Goal: Book appointment/travel/reservation

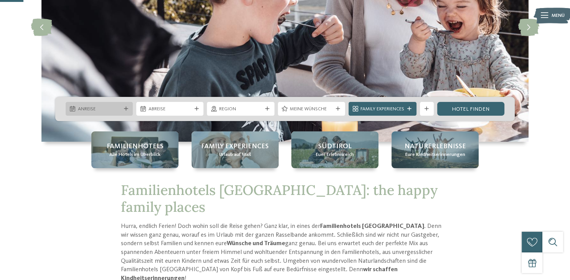
scroll to position [122, 0]
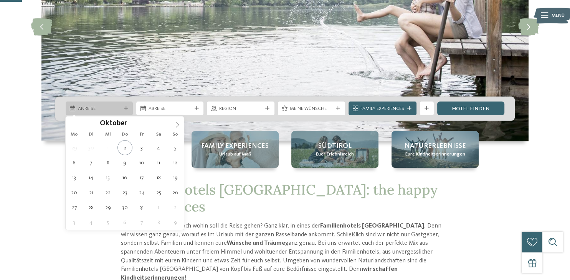
click at [126, 110] on icon at bounding box center [126, 109] width 4 height 4
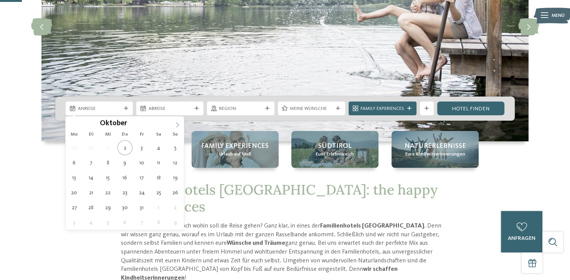
click at [178, 125] on icon at bounding box center [177, 124] width 5 height 5
type input "****"
click at [177, 125] on icon at bounding box center [177, 124] width 5 height 5
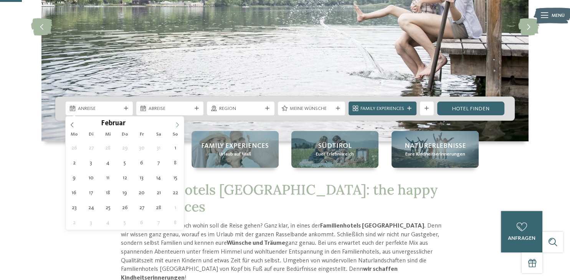
click at [177, 125] on icon at bounding box center [177, 124] width 5 height 5
click at [176, 125] on icon at bounding box center [177, 124] width 5 height 5
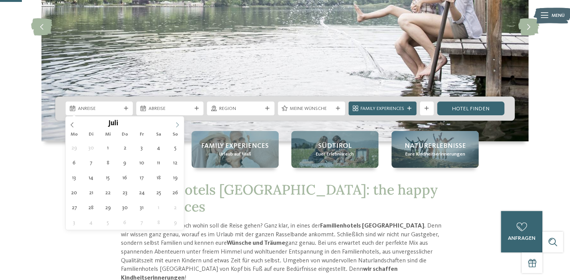
click at [174, 125] on span at bounding box center [177, 123] width 13 height 13
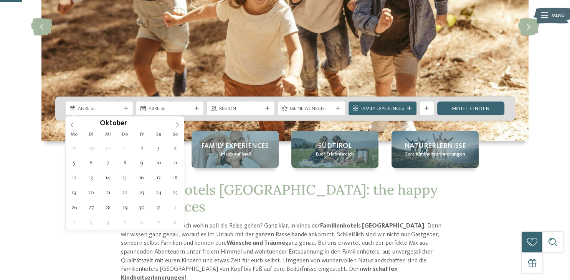
click at [72, 125] on icon at bounding box center [71, 124] width 5 height 5
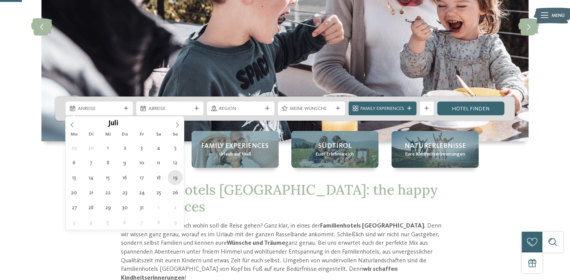
type div "19.07.2026"
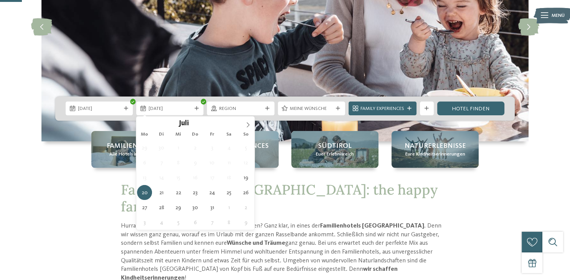
type input "****"
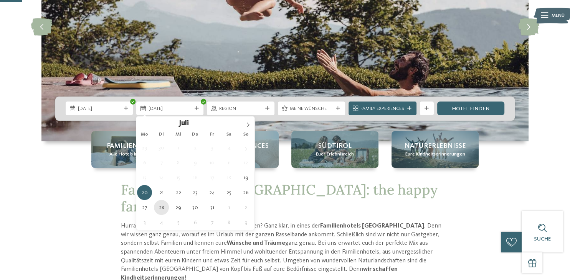
type div "28.07.2026"
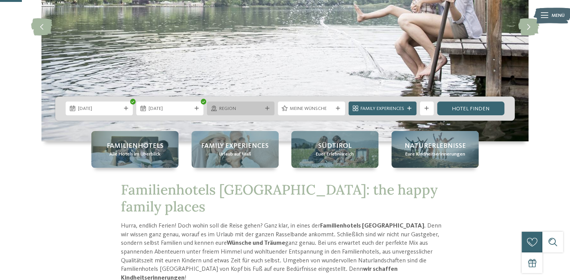
click at [266, 109] on icon at bounding box center [267, 109] width 4 height 4
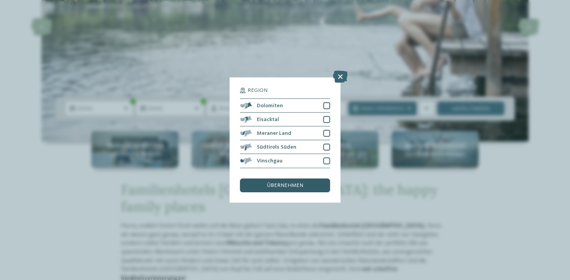
click at [283, 185] on span "übernehmen" at bounding box center [285, 185] width 36 height 5
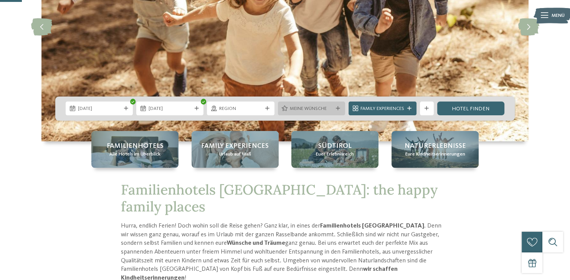
click at [336, 107] on icon at bounding box center [338, 109] width 4 height 4
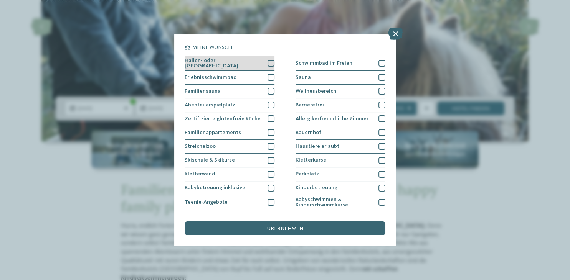
click at [271, 64] on div at bounding box center [270, 63] width 7 height 7
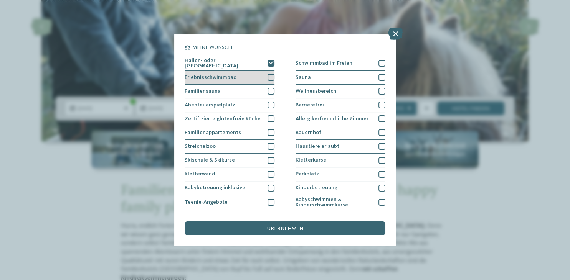
click at [272, 79] on div at bounding box center [270, 77] width 7 height 7
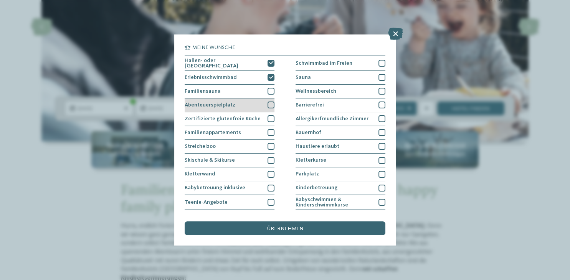
click at [272, 105] on div at bounding box center [270, 105] width 7 height 7
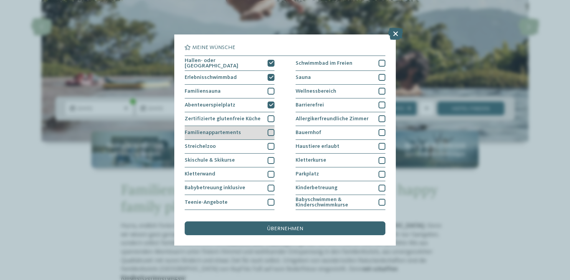
click at [269, 130] on div at bounding box center [270, 132] width 7 height 7
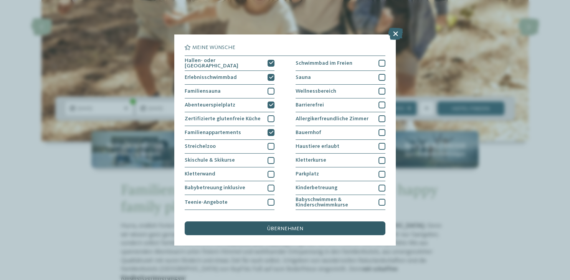
click at [307, 228] on div "übernehmen" at bounding box center [285, 229] width 200 height 14
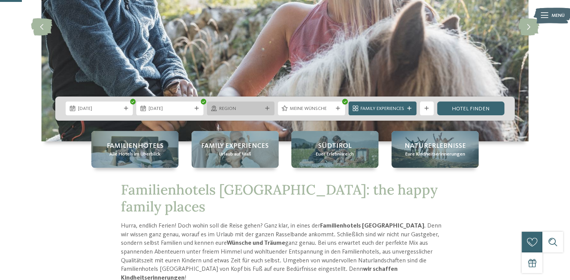
click at [268, 110] on icon at bounding box center [267, 109] width 4 height 4
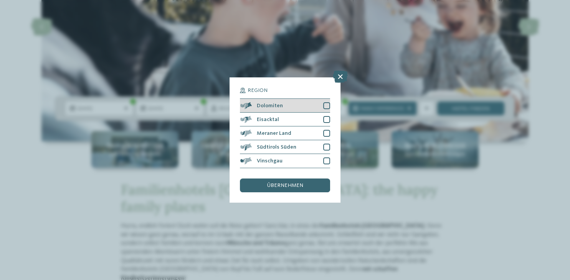
click at [328, 107] on div at bounding box center [326, 105] width 7 height 7
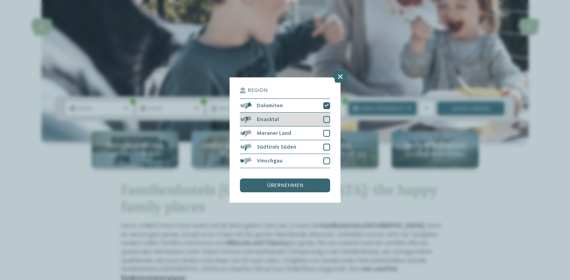
click at [326, 120] on div at bounding box center [326, 119] width 7 height 7
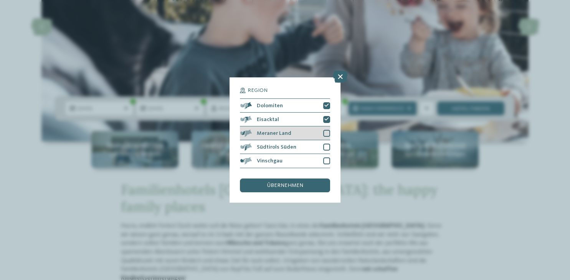
click at [326, 131] on div at bounding box center [326, 133] width 7 height 7
click at [326, 148] on div at bounding box center [326, 147] width 7 height 7
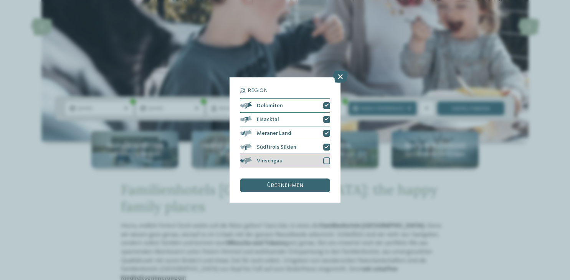
click at [326, 163] on div at bounding box center [326, 161] width 7 height 7
click at [315, 184] on div "übernehmen" at bounding box center [285, 186] width 90 height 14
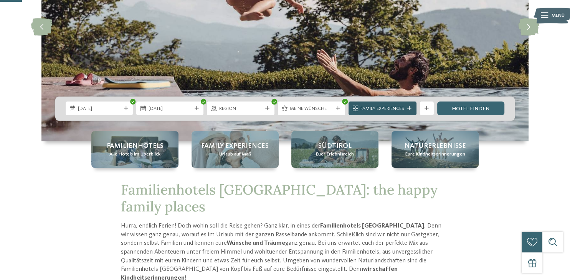
click at [409, 109] on icon at bounding box center [409, 109] width 4 height 4
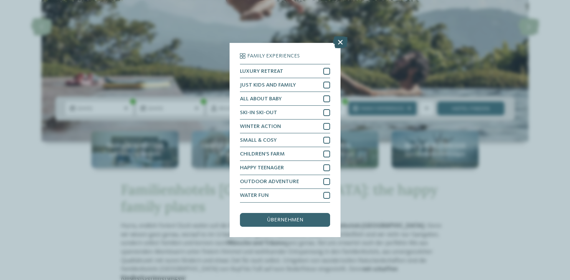
click at [340, 44] on icon at bounding box center [340, 42] width 15 height 12
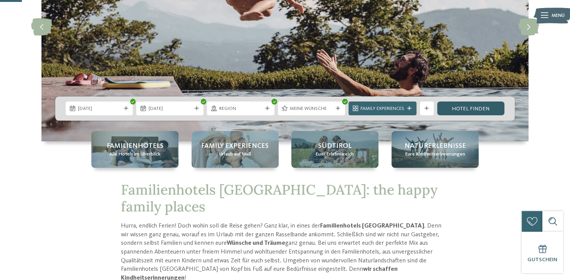
click at [475, 110] on link "Hotel finden" at bounding box center [470, 109] width 67 height 14
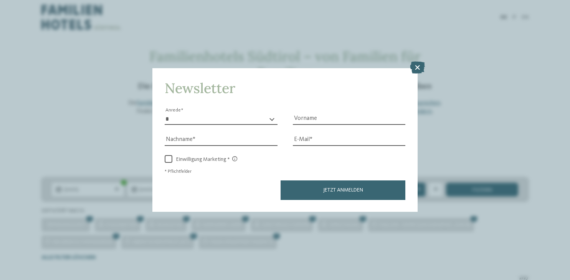
scroll to position [162, 0]
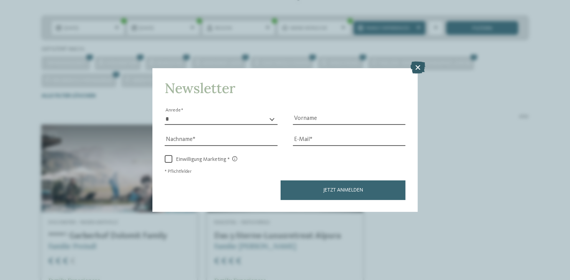
click at [415, 70] on icon at bounding box center [417, 67] width 15 height 12
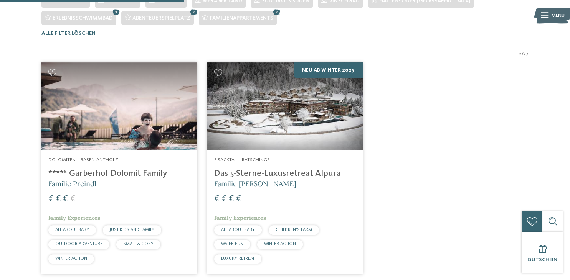
scroll to position [243, 0]
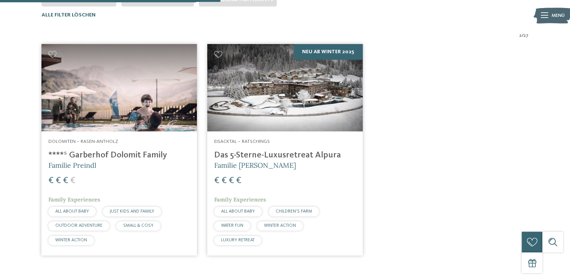
click at [87, 157] on h4 "****ˢ Garberhof Dolomit Family" at bounding box center [119, 155] width 142 height 10
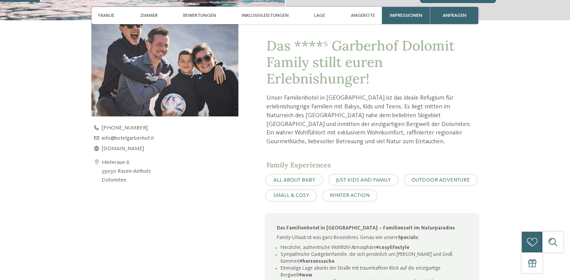
scroll to position [284, 0]
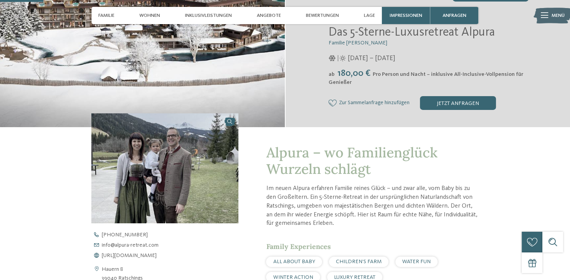
scroll to position [81, 0]
